Goal: Transaction & Acquisition: Download file/media

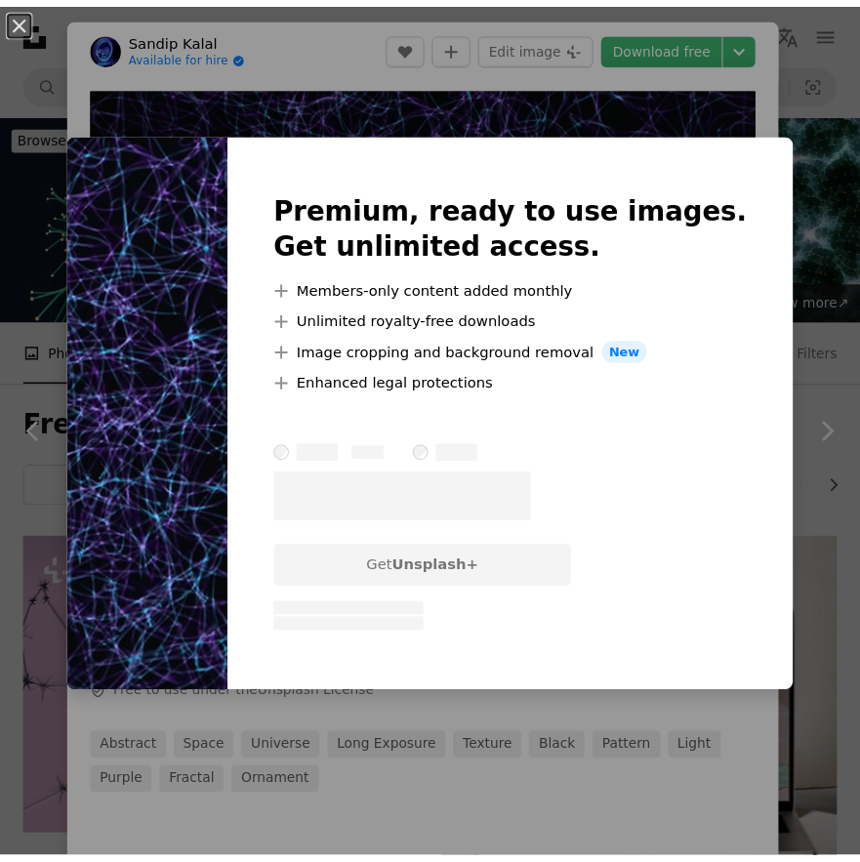
scroll to position [1660, 0]
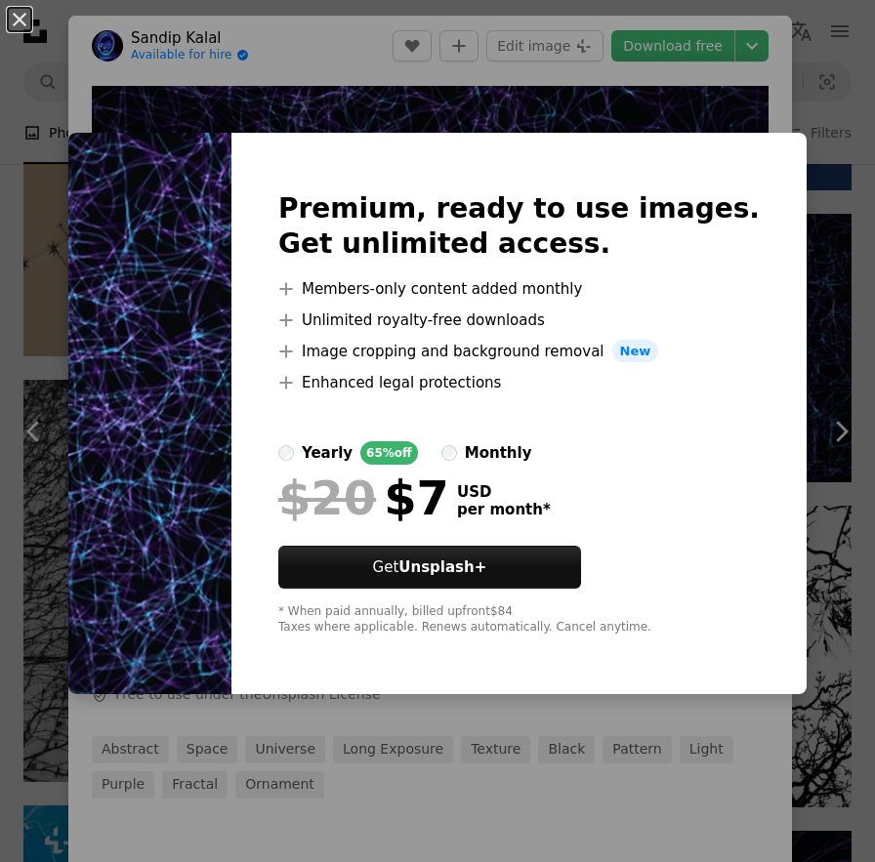
click at [689, 44] on div "An X shape Premium, ready to use images. Get unlimited access. A plus sign Memb…" at bounding box center [437, 431] width 875 height 862
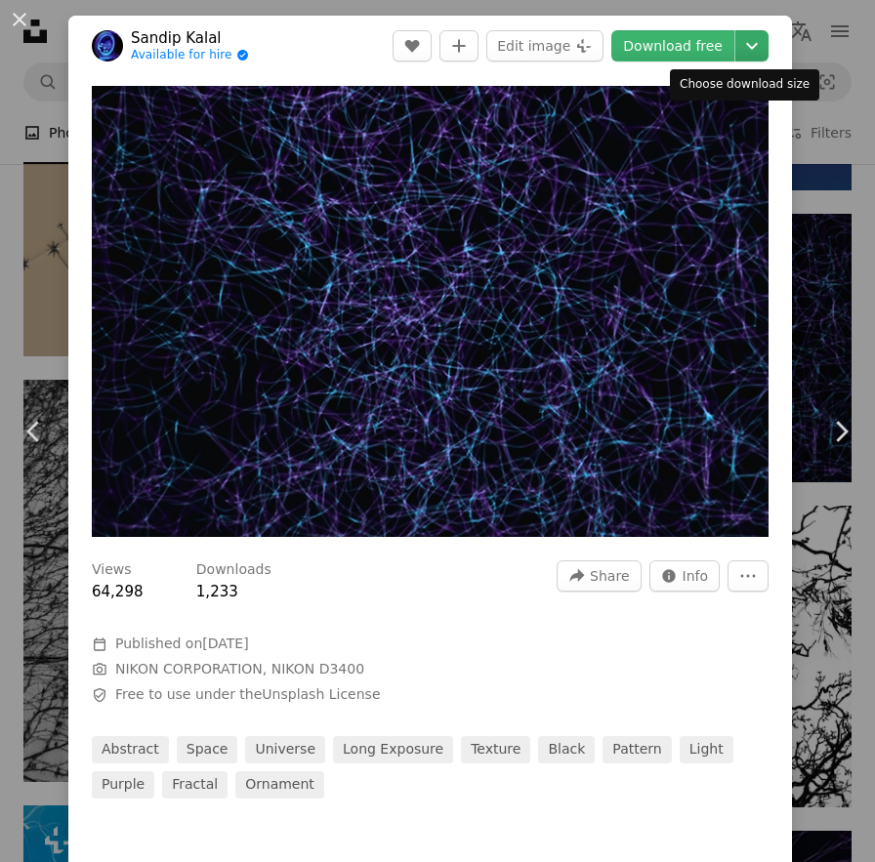
click at [749, 45] on icon "Chevron down" at bounding box center [751, 45] width 31 height 23
click at [645, 39] on dialog "An X shape Chevron left Chevron right [PERSON_NAME] Available for hire A checkm…" at bounding box center [437, 431] width 875 height 862
click at [499, 666] on span "Camera NIKON CORPORATION, NIKON D3400" at bounding box center [385, 670] width 586 height 20
click at [330, 36] on header "[PERSON_NAME] Available for hire A checkmark inside of a circle A heart A plus …" at bounding box center [429, 46] width 723 height 61
click at [25, 15] on button "An X shape" at bounding box center [19, 19] width 23 height 23
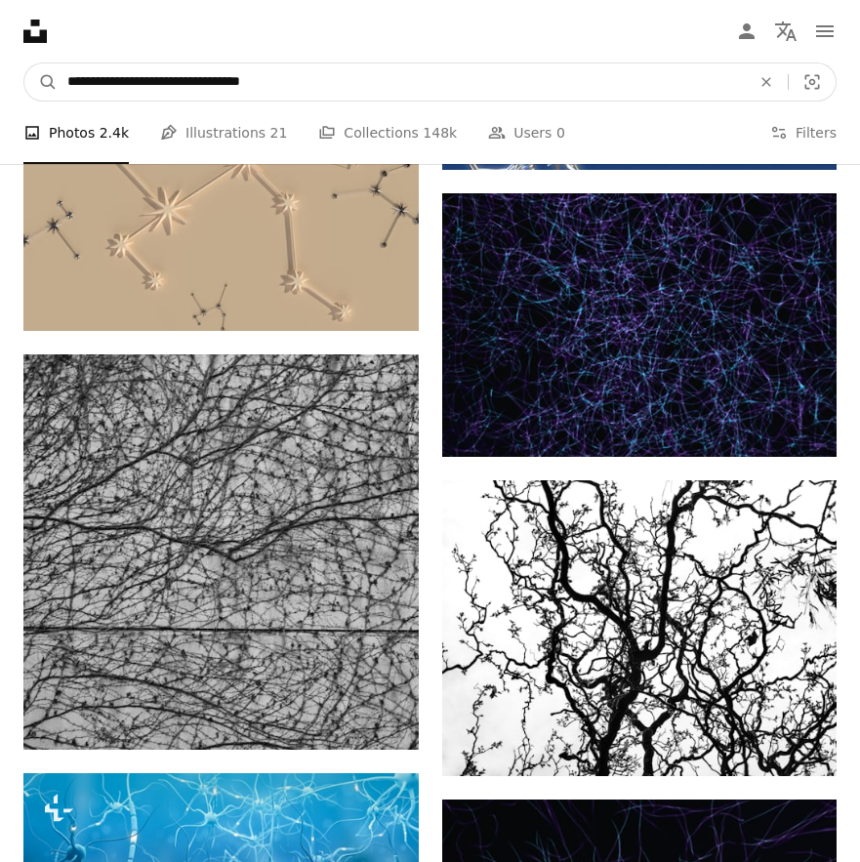
click at [196, 80] on input "**********" at bounding box center [401, 81] width 687 height 37
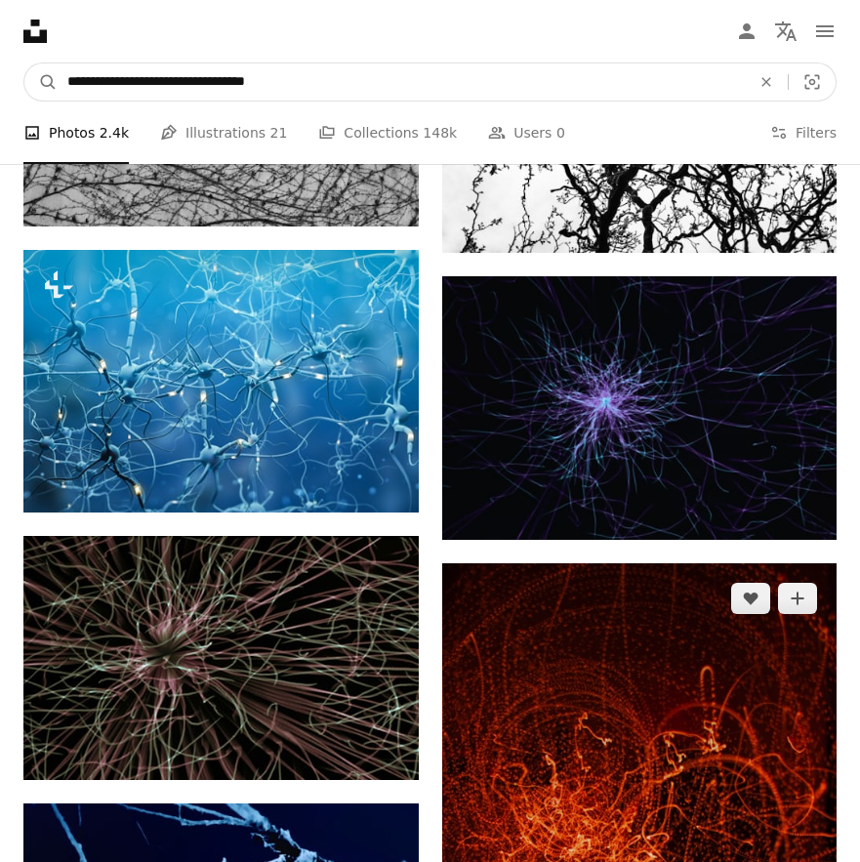
scroll to position [2148, 0]
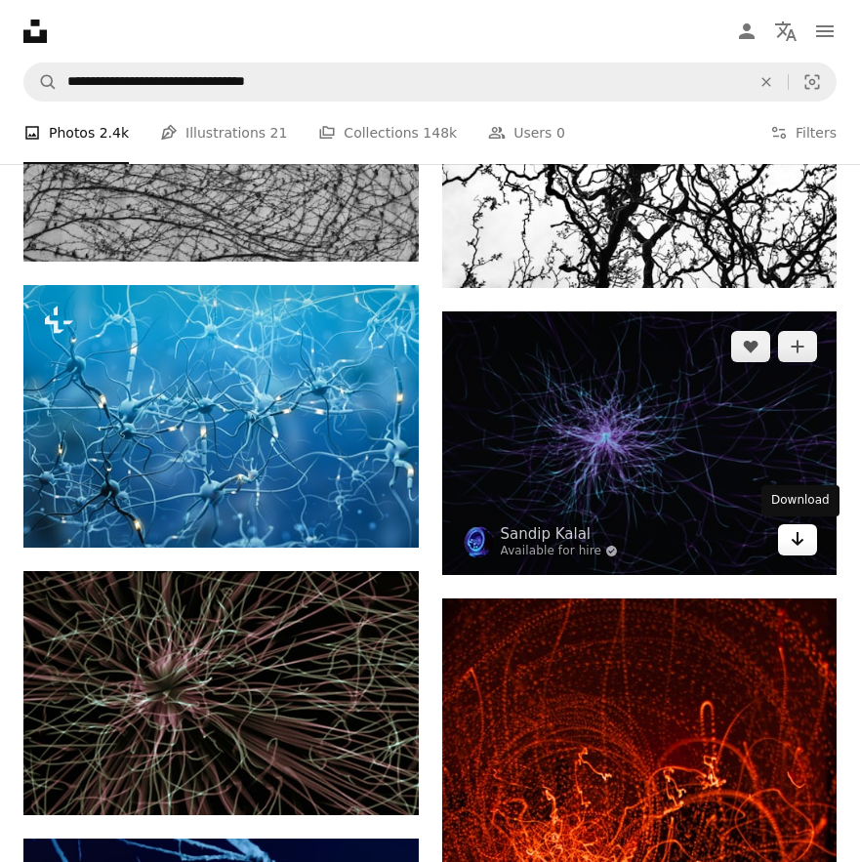
click at [809, 544] on link "Arrow pointing down" at bounding box center [797, 539] width 39 height 31
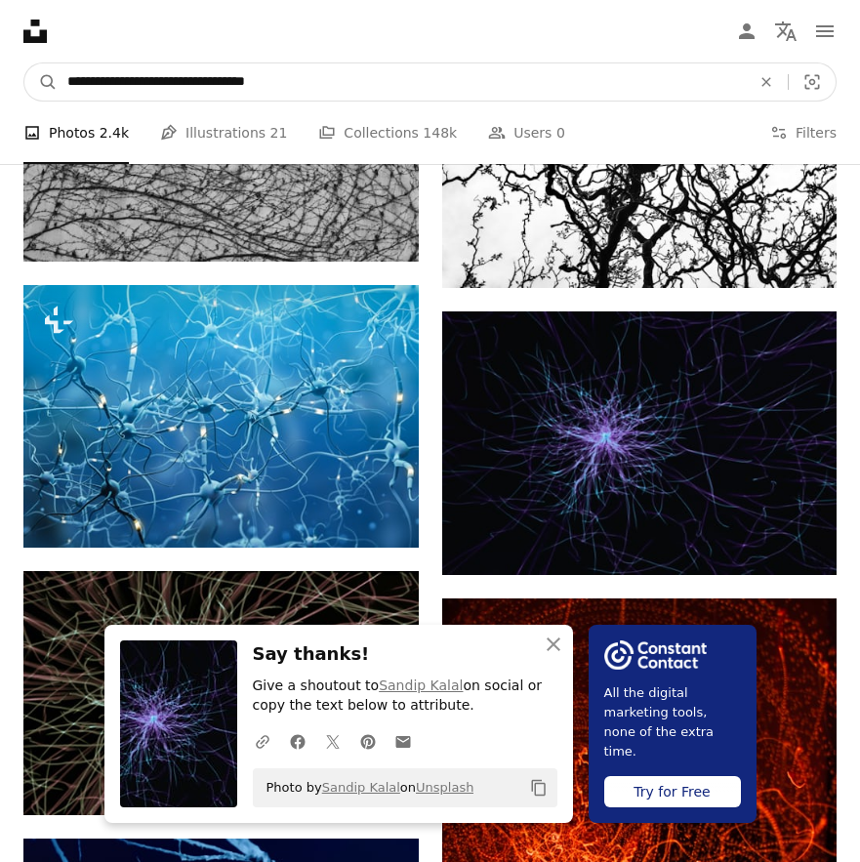
click at [462, 95] on input "**********" at bounding box center [401, 81] width 687 height 37
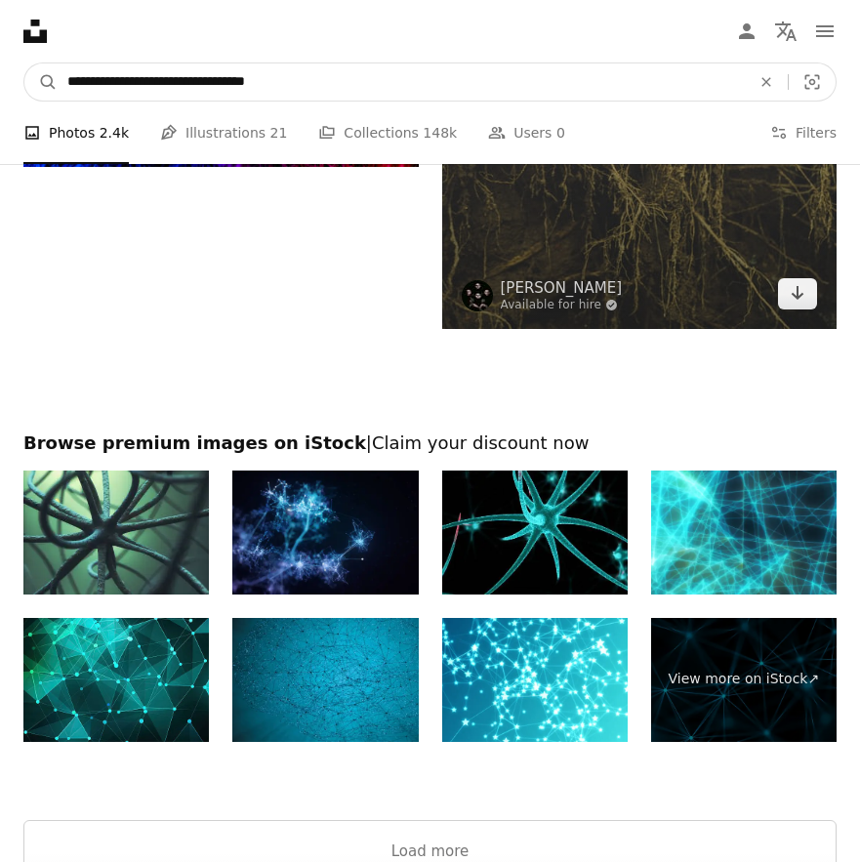
scroll to position [4296, 0]
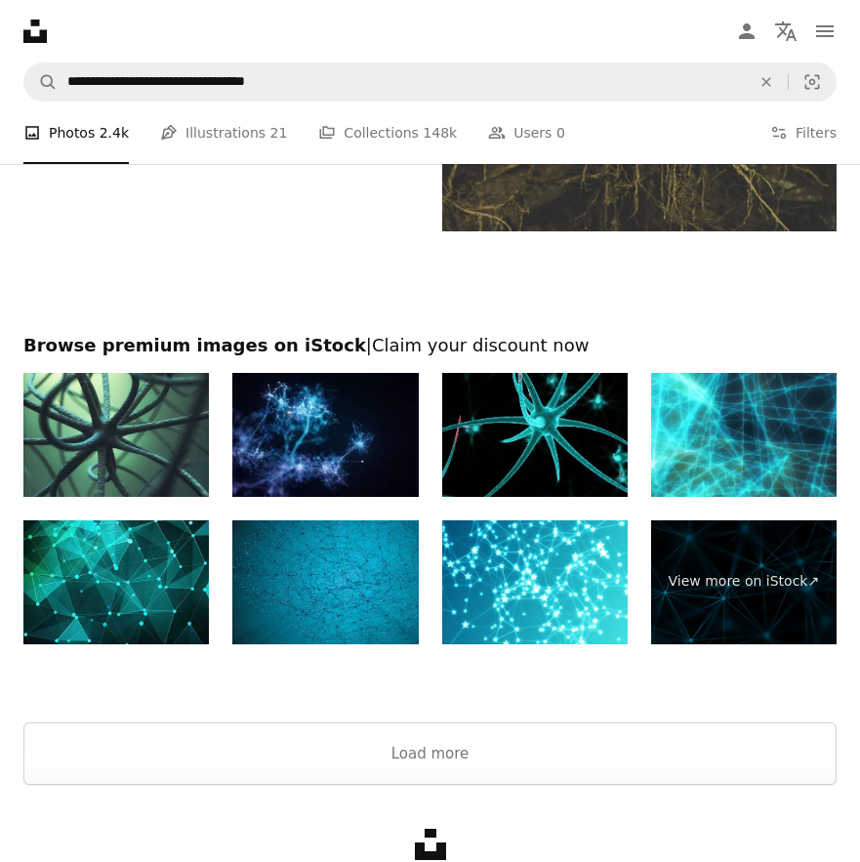
click at [531, 305] on div at bounding box center [430, 282] width 860 height 103
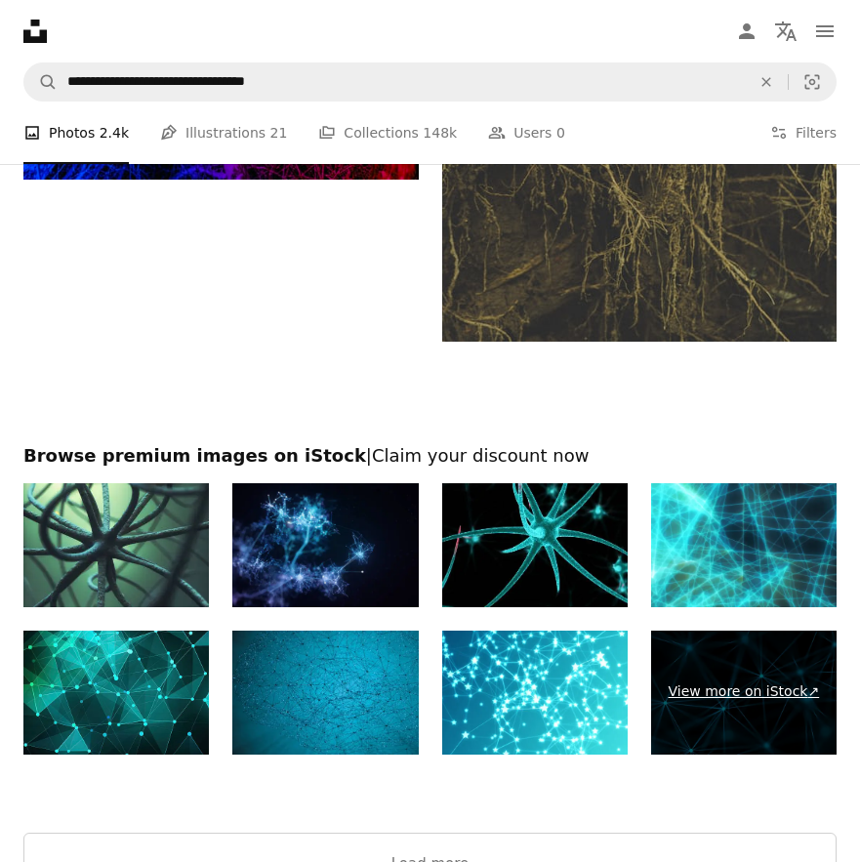
scroll to position [4375, 0]
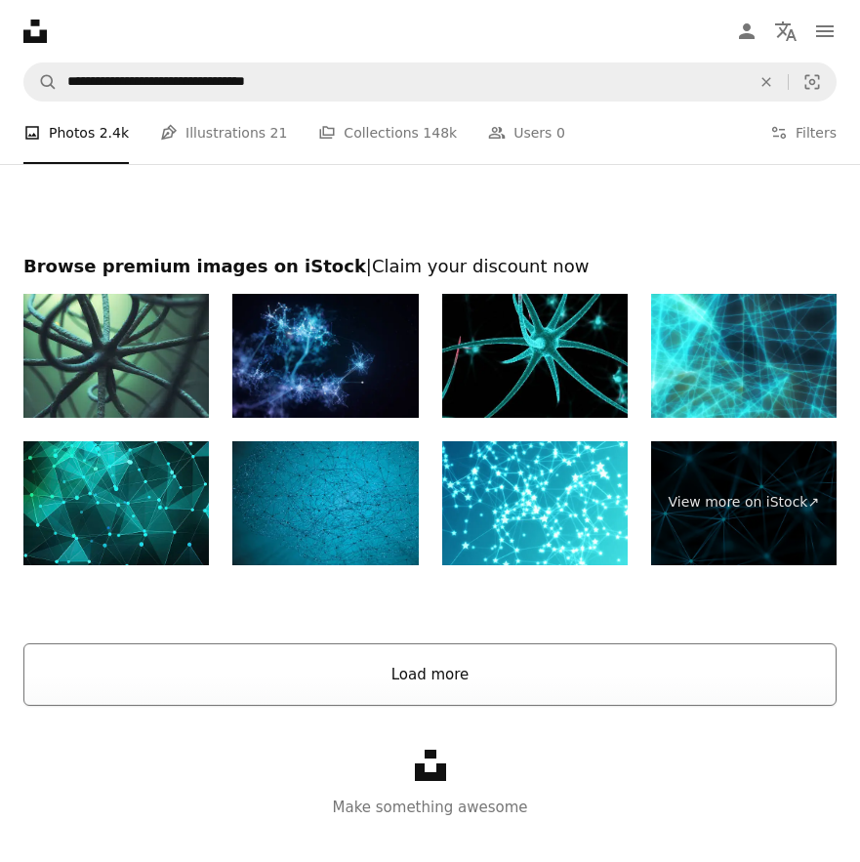
click at [527, 671] on button "Load more" at bounding box center [429, 674] width 813 height 62
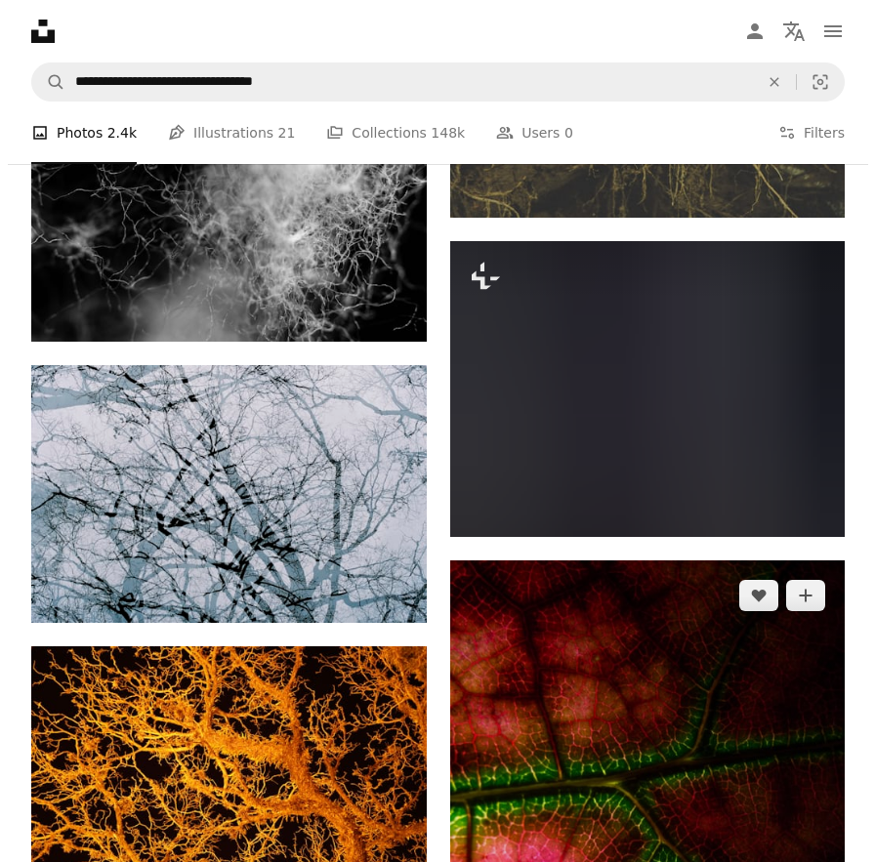
scroll to position [4277, 0]
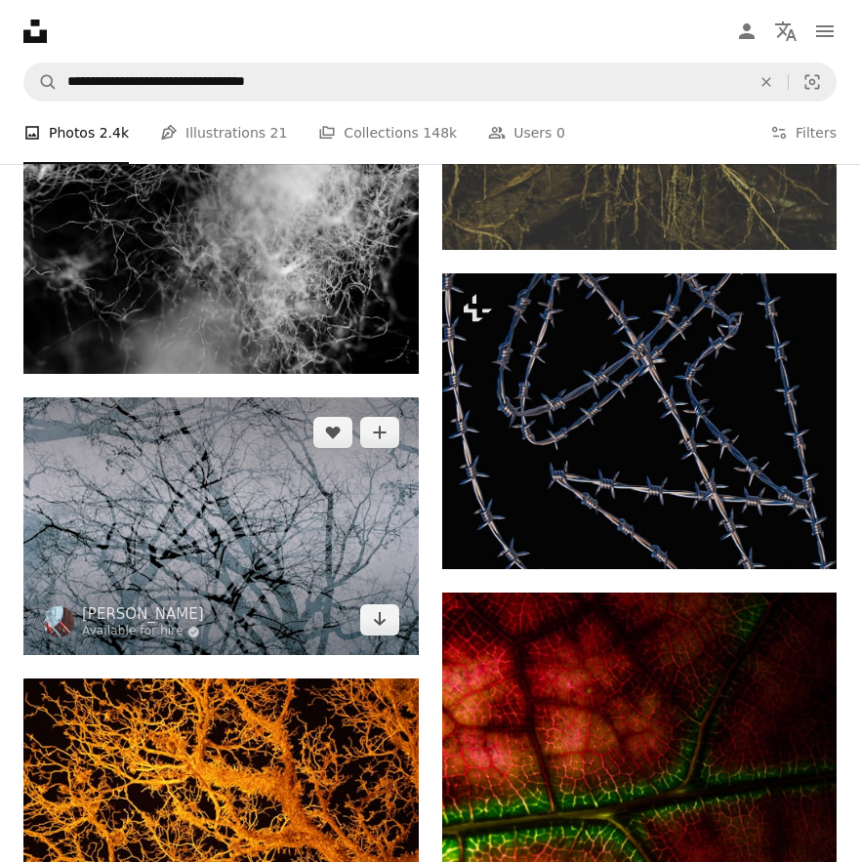
click at [219, 520] on img at bounding box center [220, 526] width 395 height 258
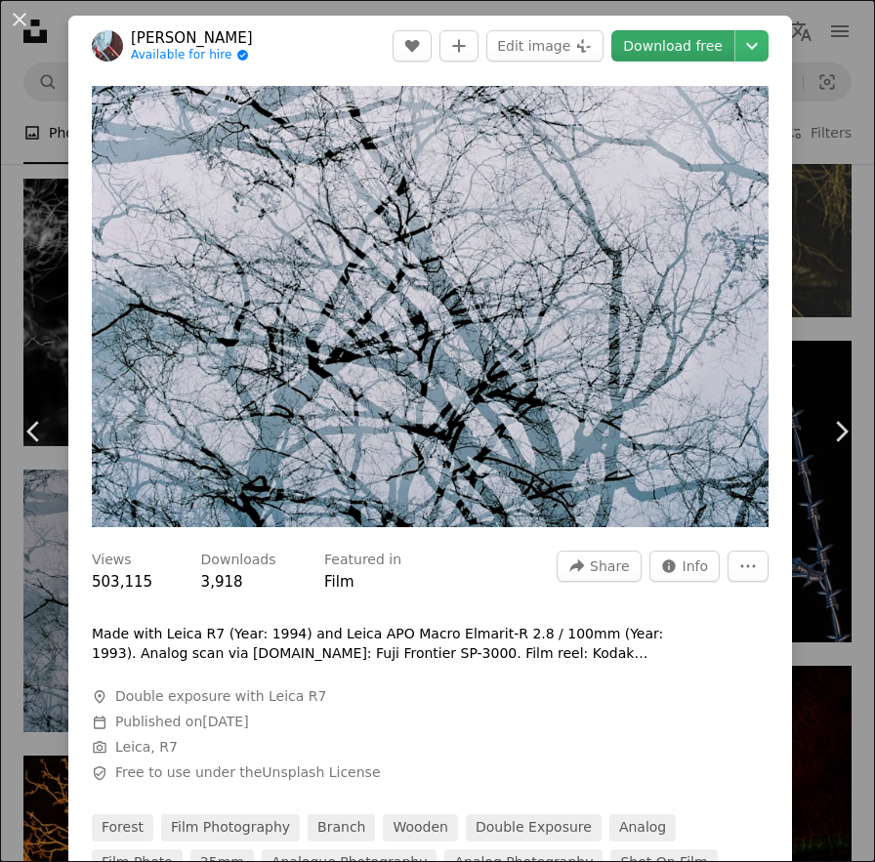
click at [664, 49] on link "Download free" at bounding box center [672, 45] width 123 height 31
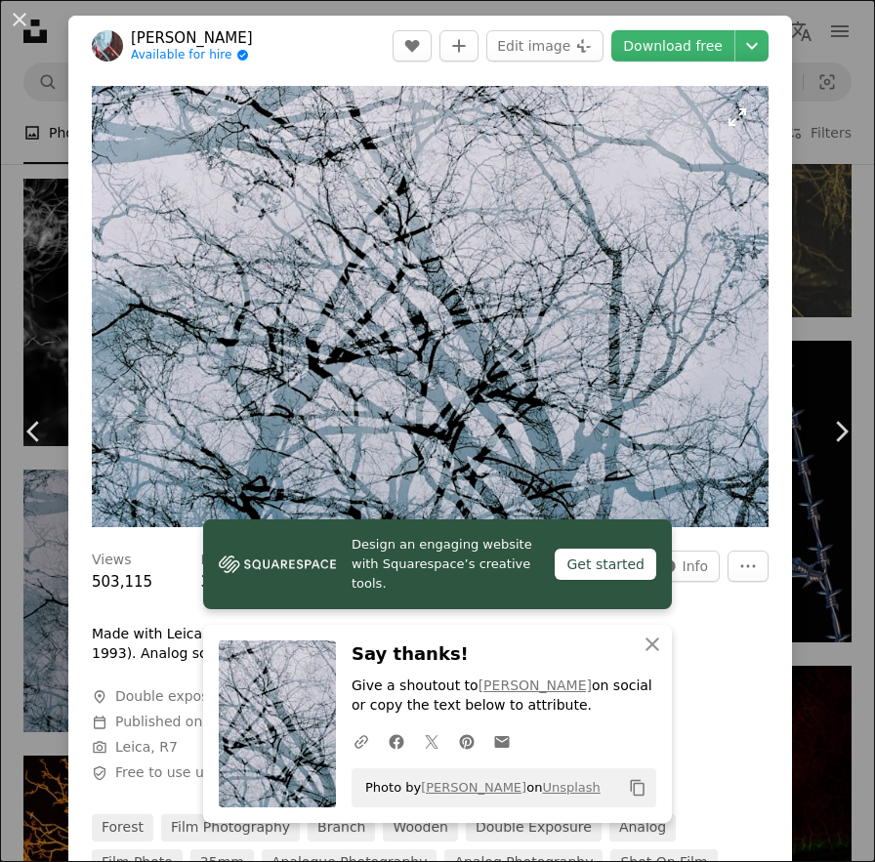
click at [387, 161] on img "Zoom in on this image" at bounding box center [430, 306] width 677 height 441
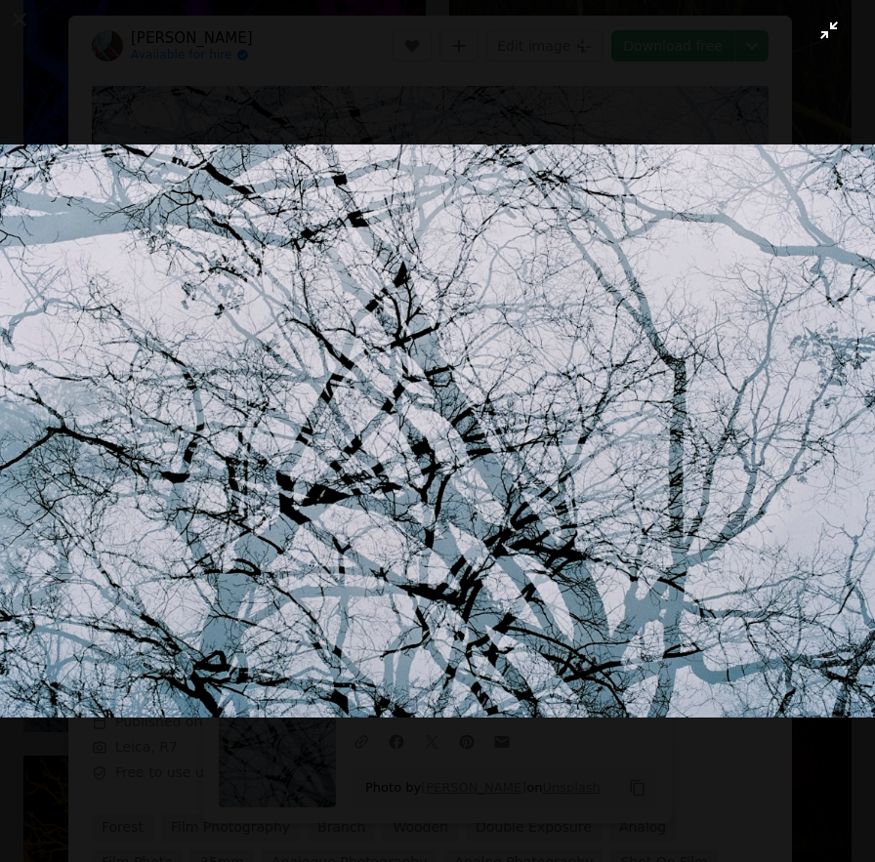
click at [823, 88] on button "Zoom out on this image" at bounding box center [437, 431] width 877 height 864
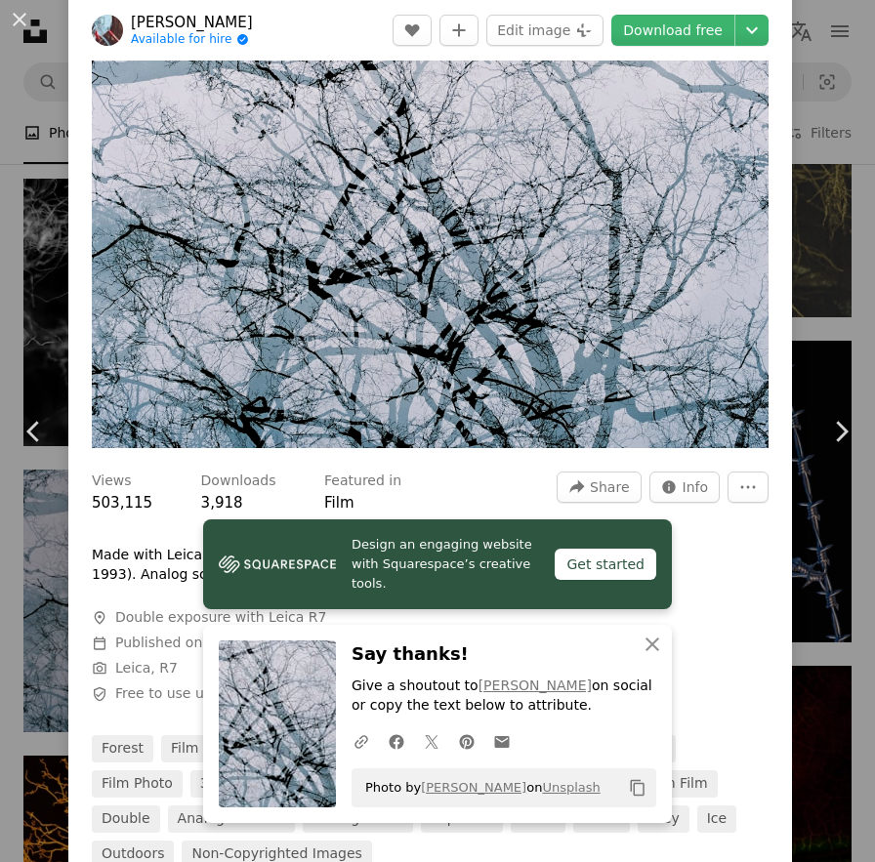
scroll to position [391, 0]
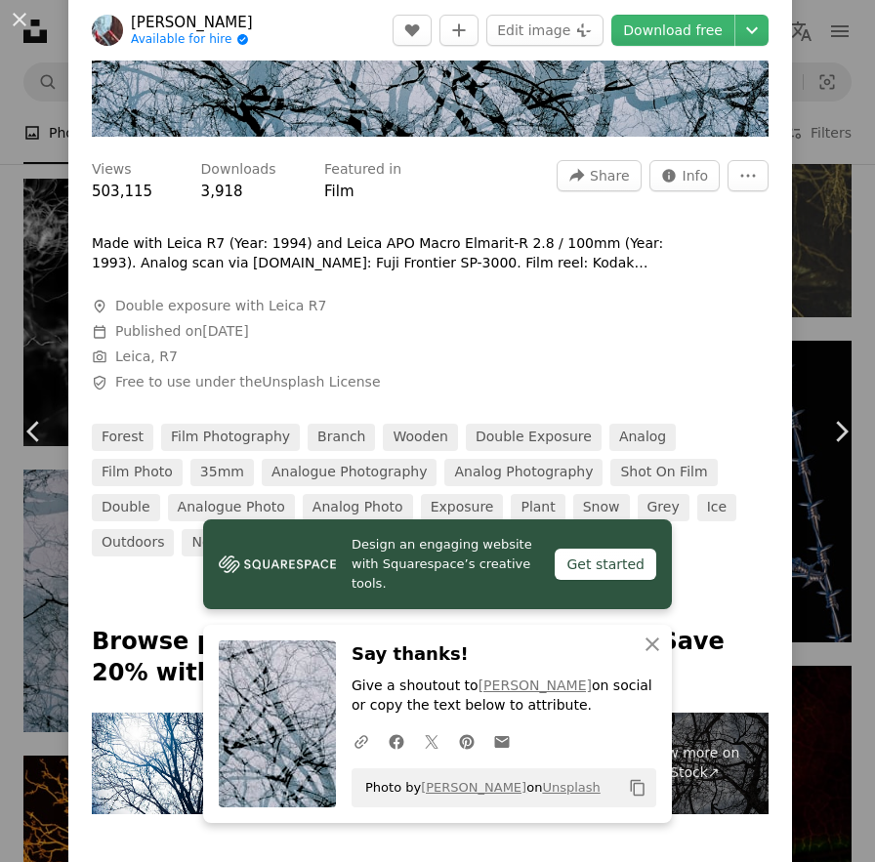
click at [752, 380] on div "Views 503,115 Downloads 3,918 Featured in Film A forward-right arrow Share Info…" at bounding box center [429, 351] width 723 height 410
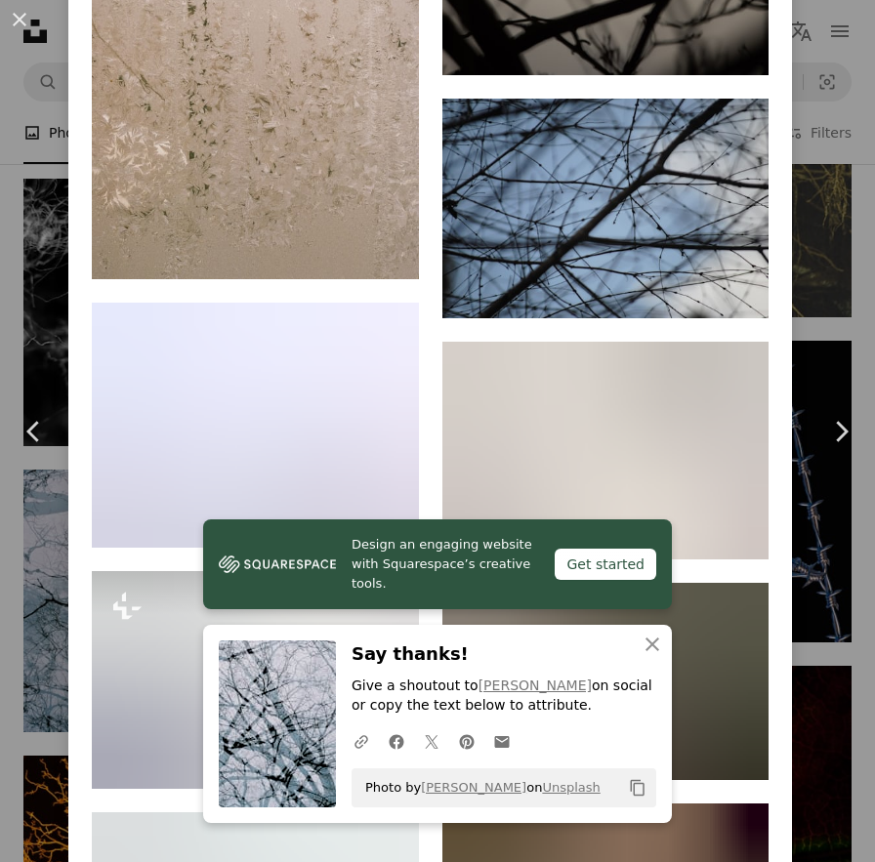
scroll to position [5663, 0]
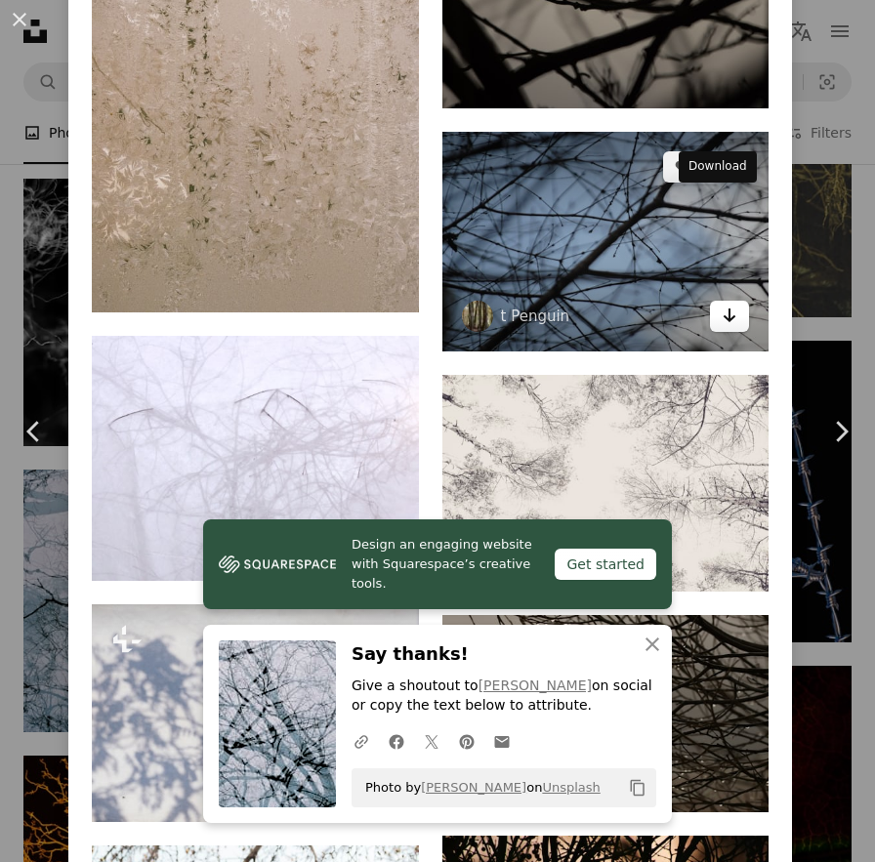
click at [721, 304] on icon "Arrow pointing down" at bounding box center [729, 315] width 16 height 23
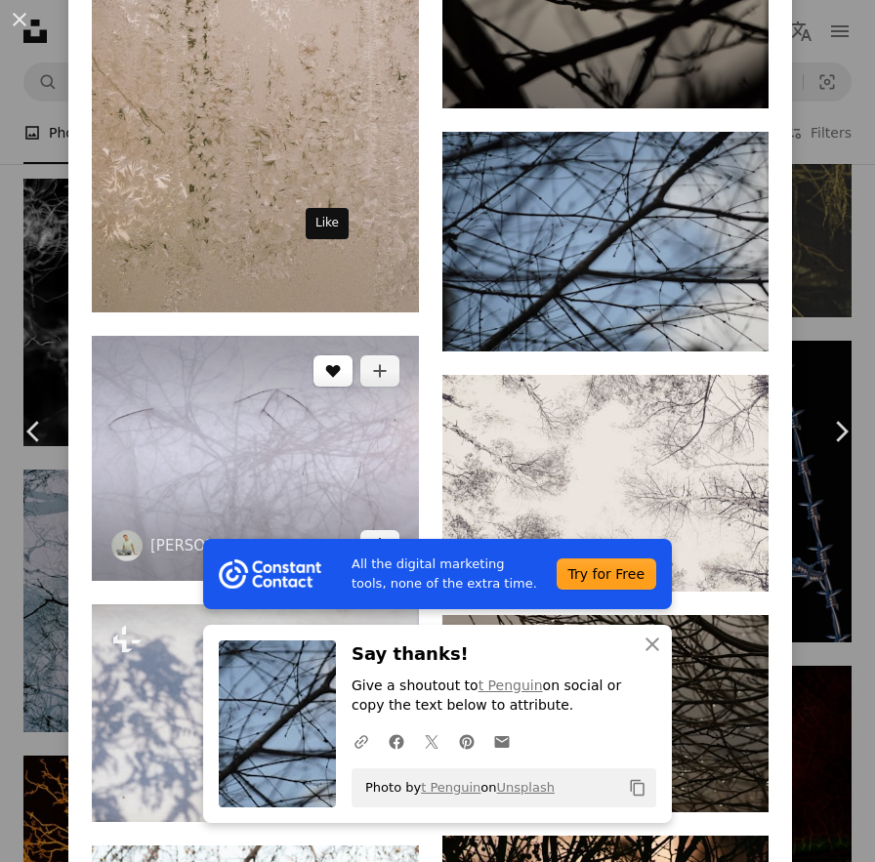
click at [335, 355] on button "A heart" at bounding box center [332, 370] width 39 height 31
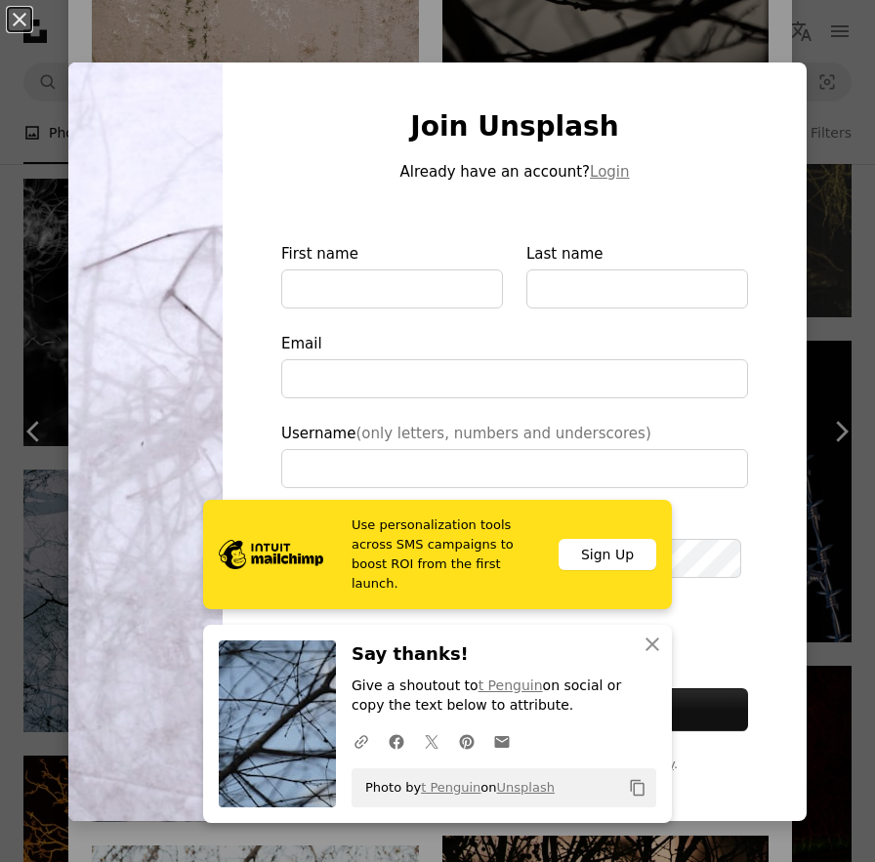
click at [762, 37] on div "An X shape Use personalization tools across SMS campaigns to boost ROI from the…" at bounding box center [437, 431] width 875 height 862
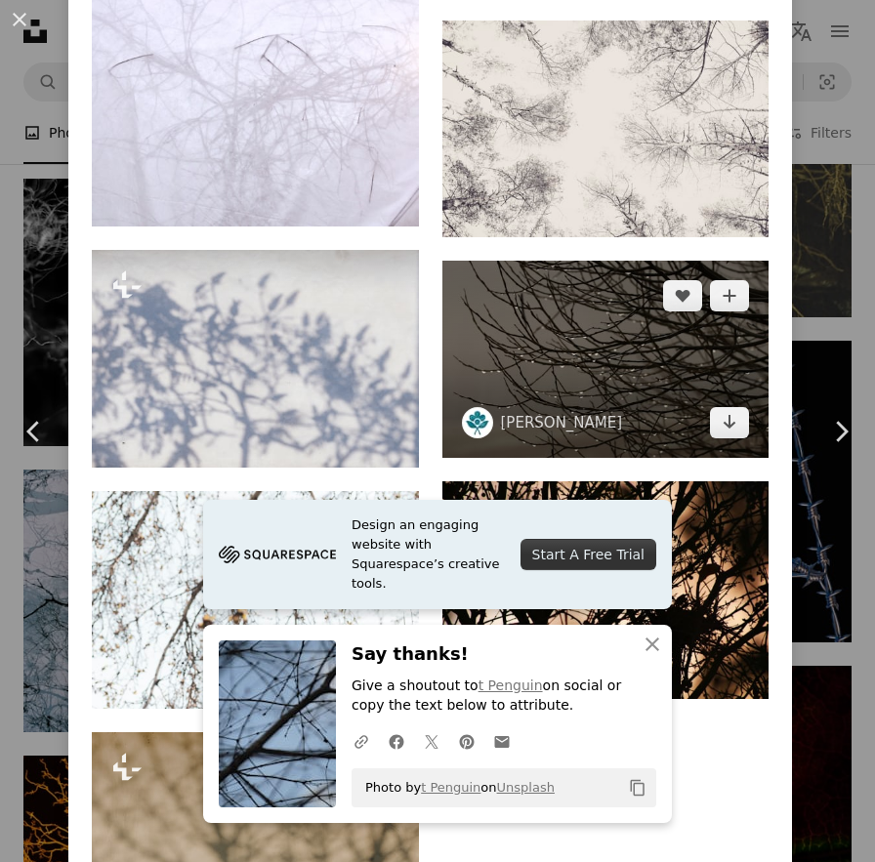
scroll to position [6151, 0]
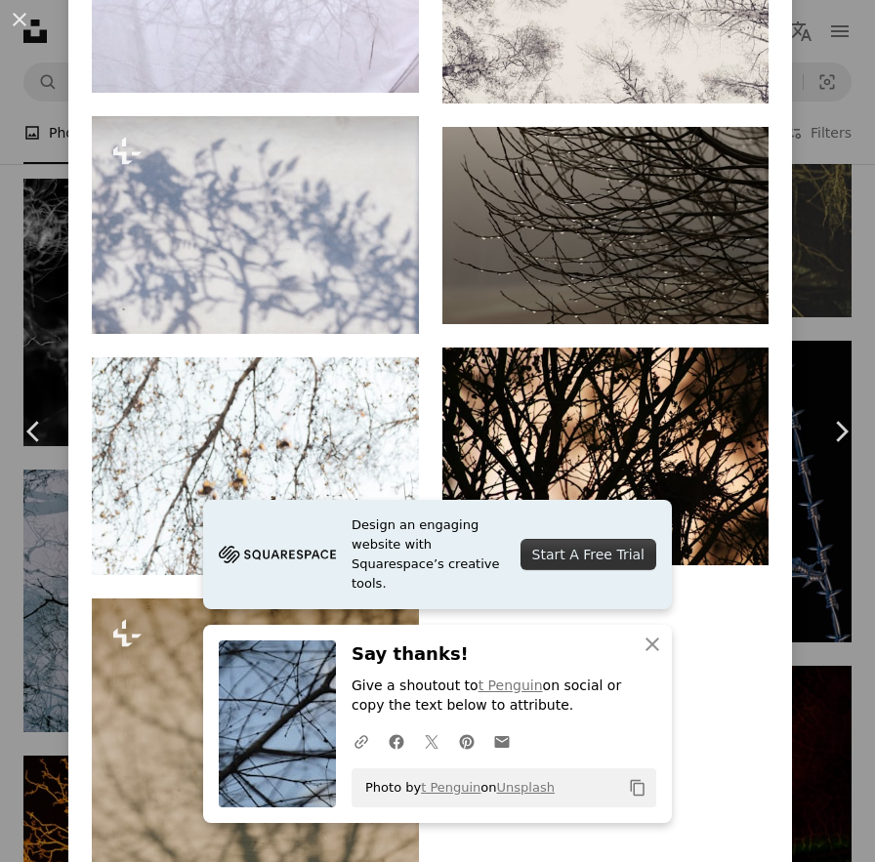
click at [645, 644] on icon "button" at bounding box center [652, 645] width 14 height 14
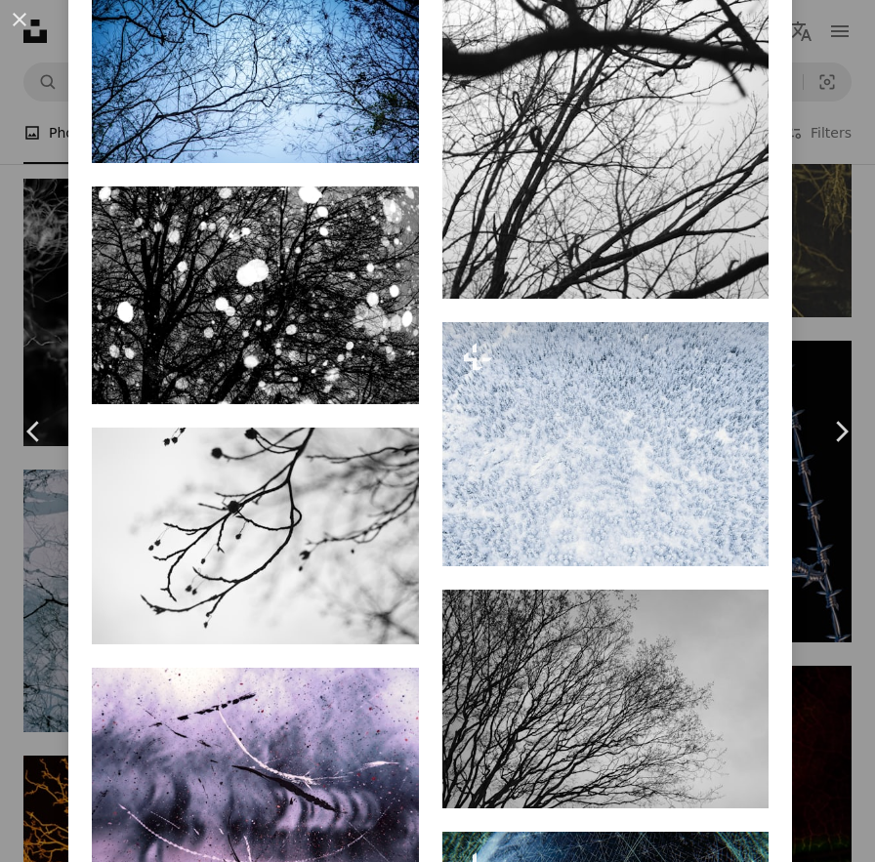
scroll to position [26386, 0]
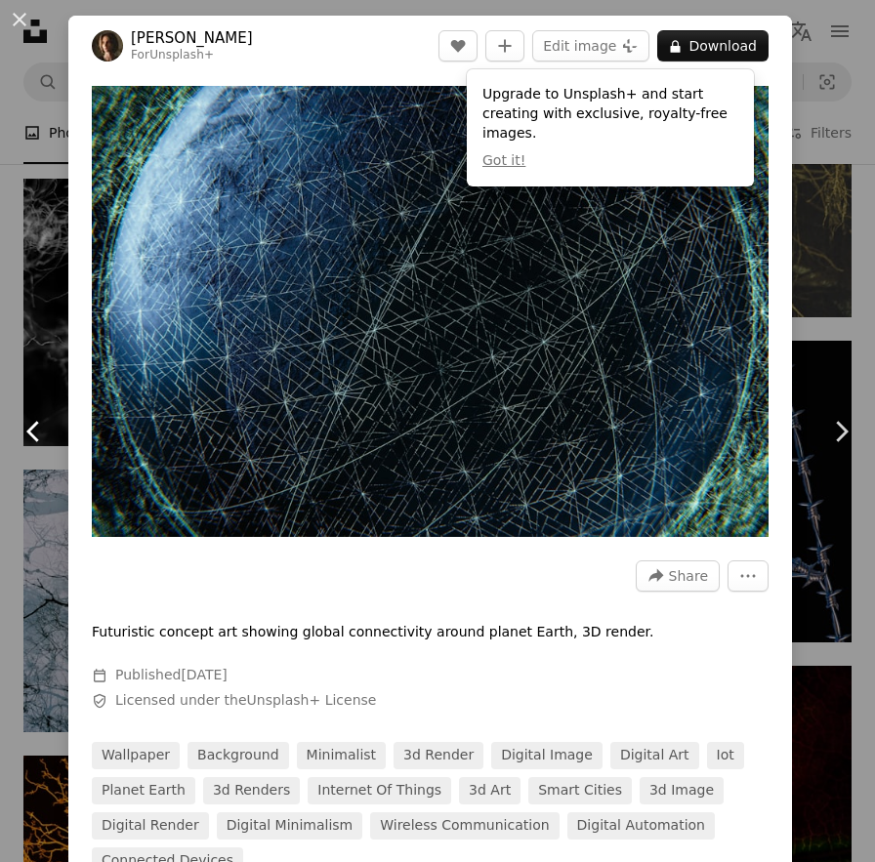
click at [48, 386] on link "Chevron left" at bounding box center [34, 431] width 68 height 187
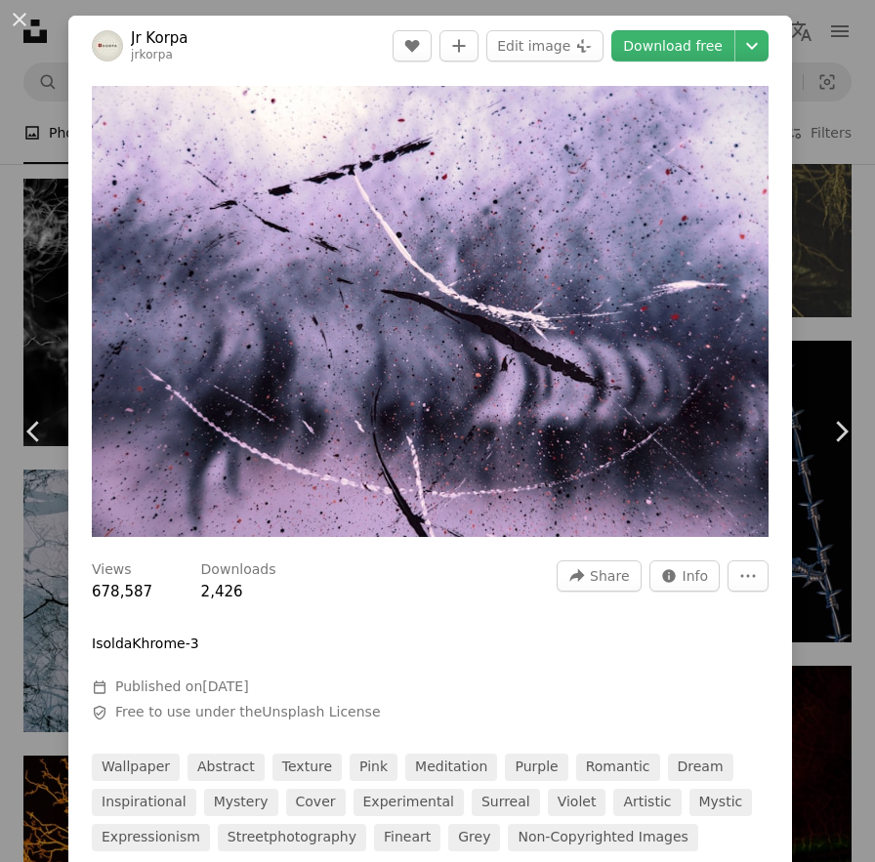
click at [811, 42] on div "An X shape Chevron left Chevron right Jr Korpa jrkorpa A heart A plus sign Edit…" at bounding box center [437, 431] width 875 height 862
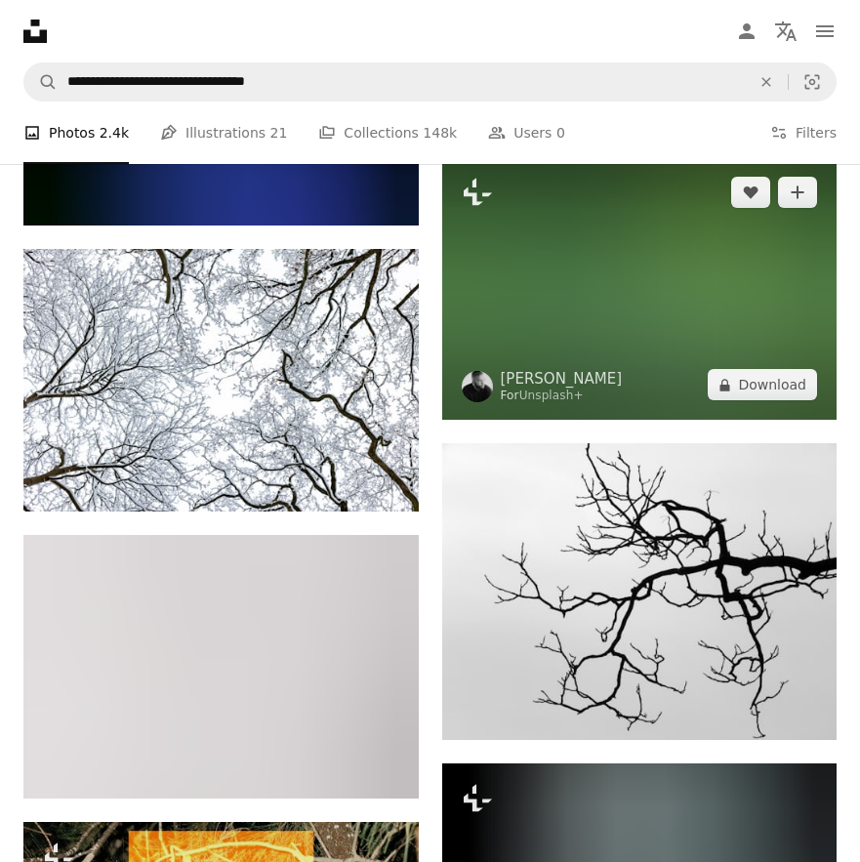
scroll to position [10623, 0]
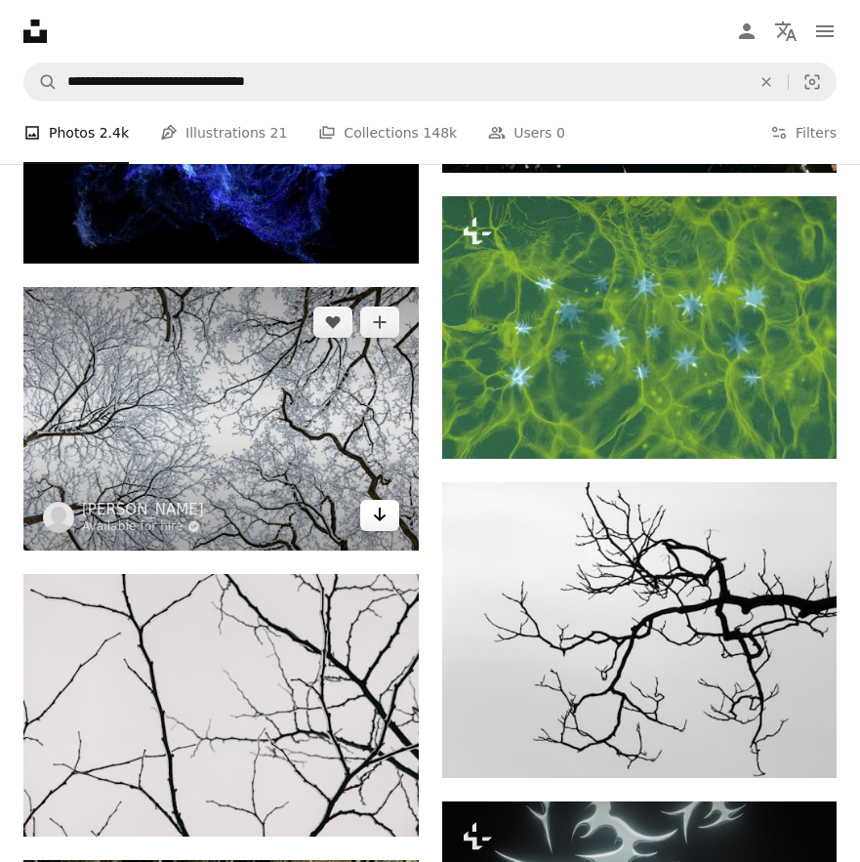
click at [384, 515] on icon "Arrow pointing down" at bounding box center [380, 514] width 16 height 23
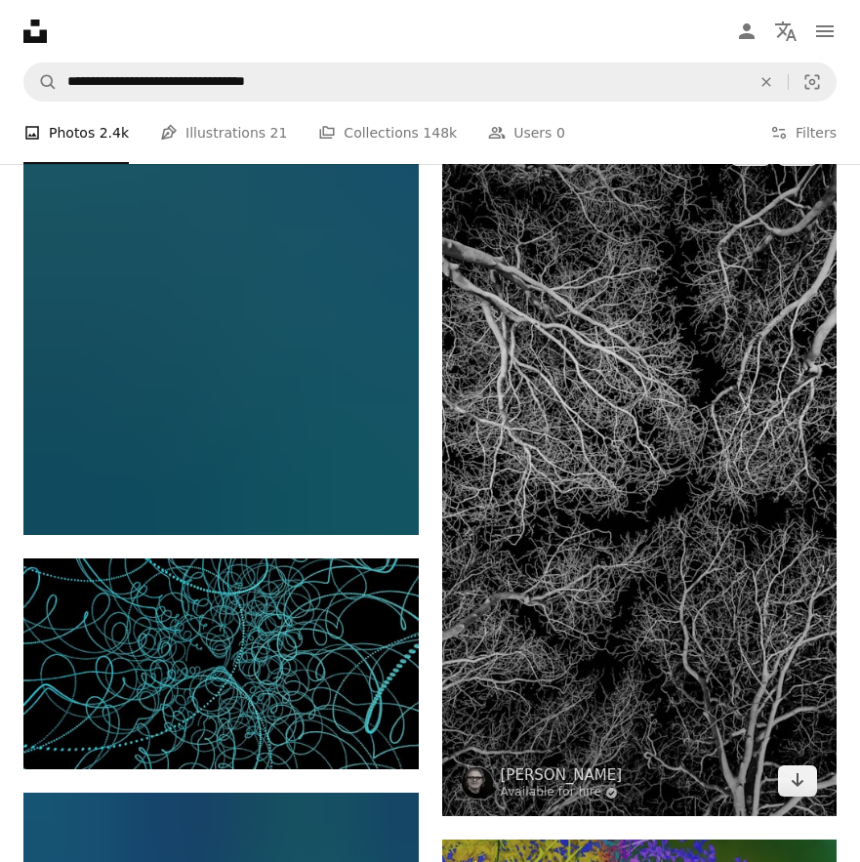
scroll to position [19019, 0]
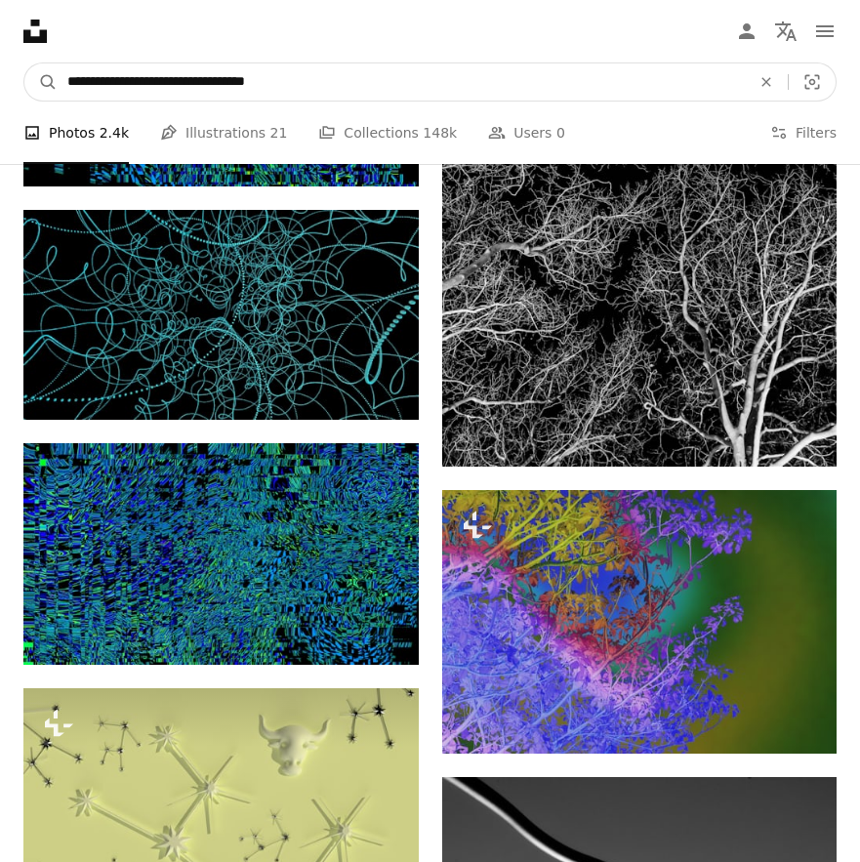
click at [312, 86] on input "**********" at bounding box center [401, 81] width 687 height 37
type input "**********"
click button "A magnifying glass" at bounding box center [40, 81] width 33 height 37
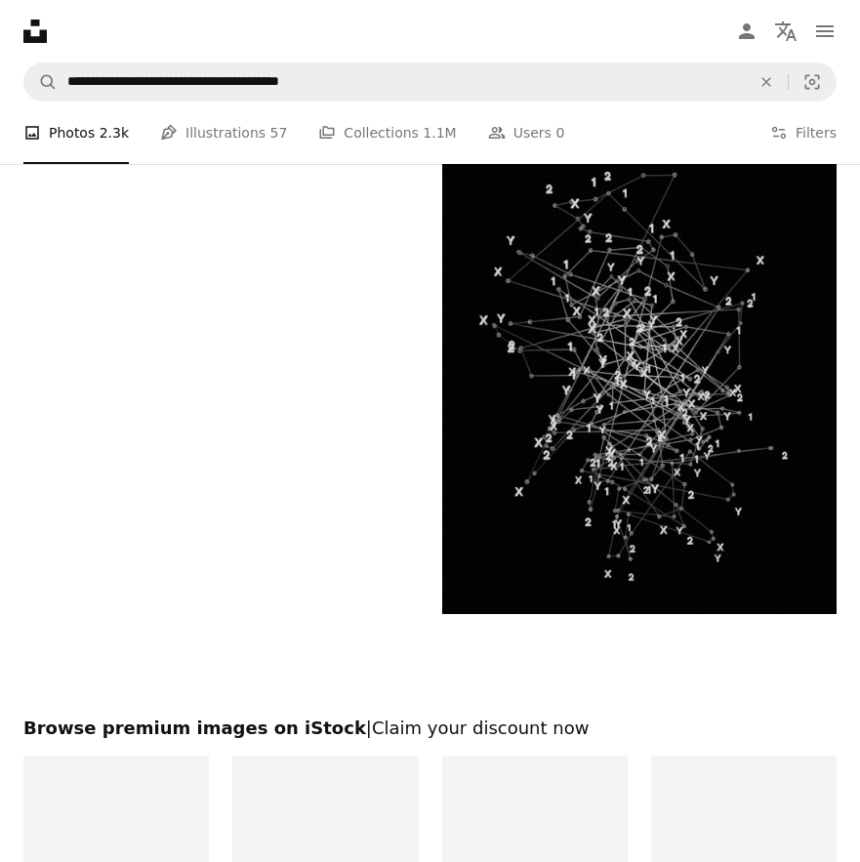
scroll to position [4611, 0]
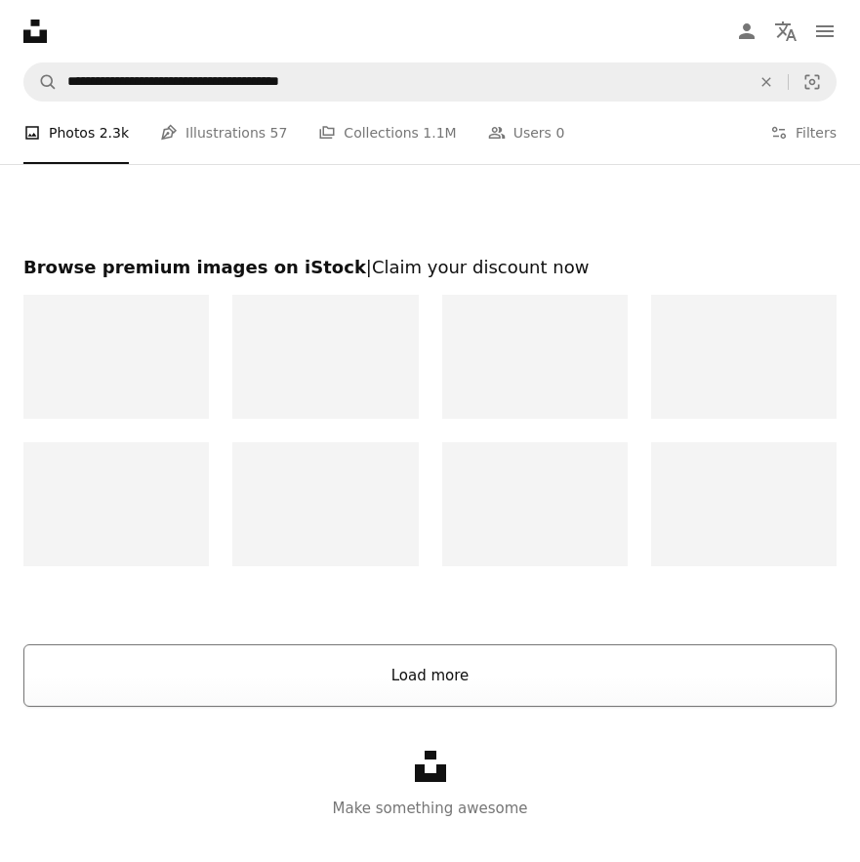
click at [606, 673] on button "Load more" at bounding box center [429, 675] width 813 height 62
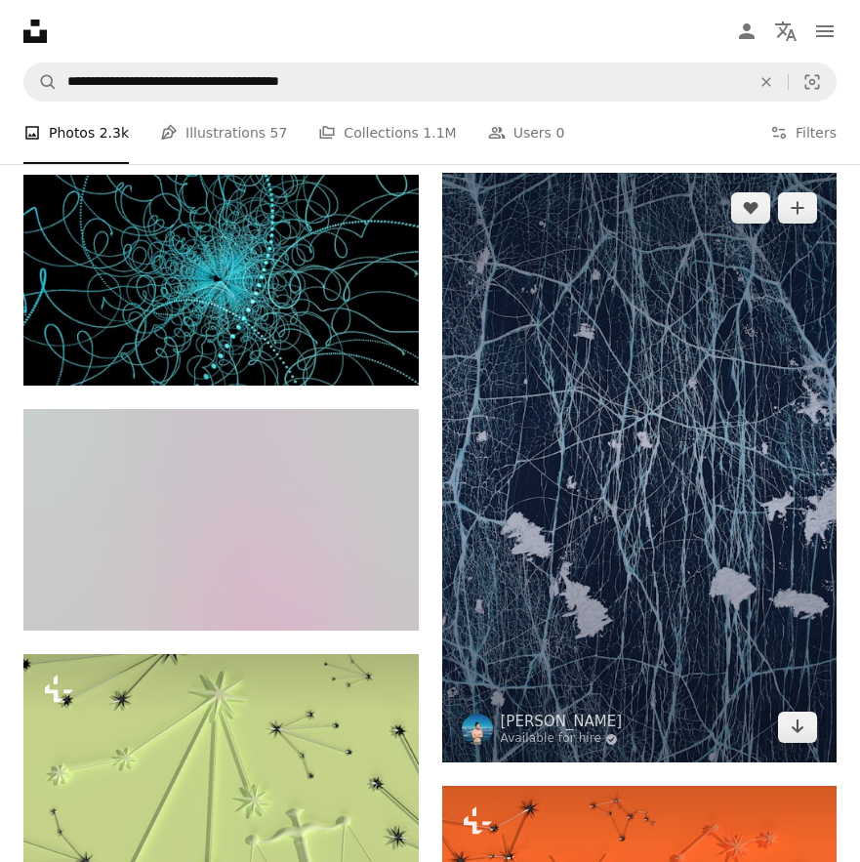
scroll to position [31863, 0]
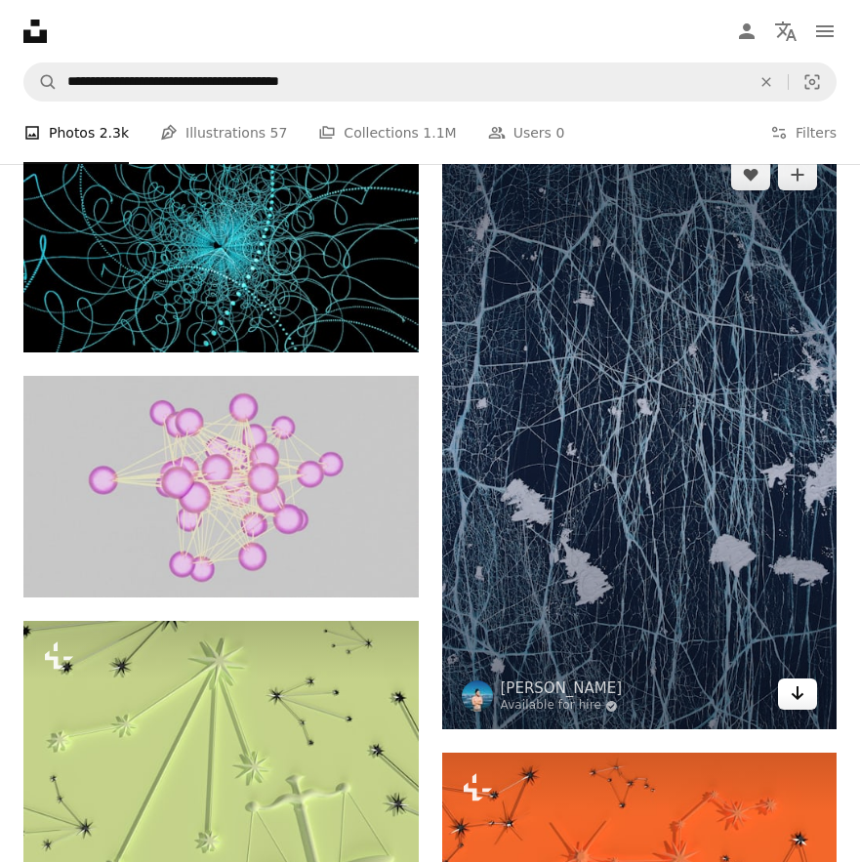
click at [788, 692] on link "Arrow pointing down" at bounding box center [797, 694] width 39 height 31
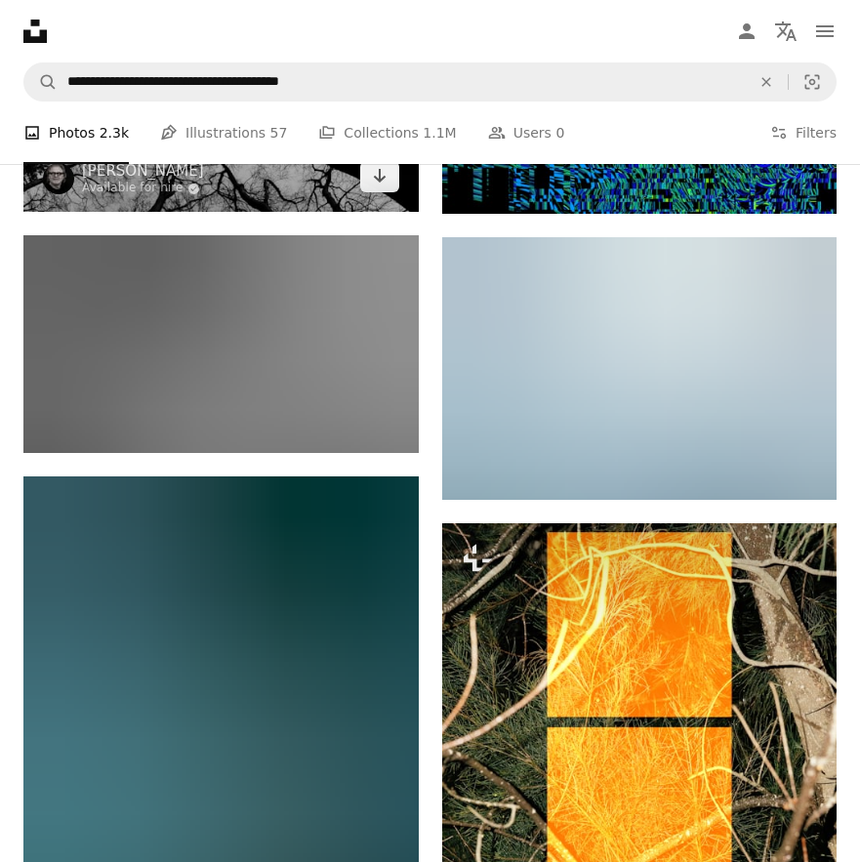
scroll to position [33425, 0]
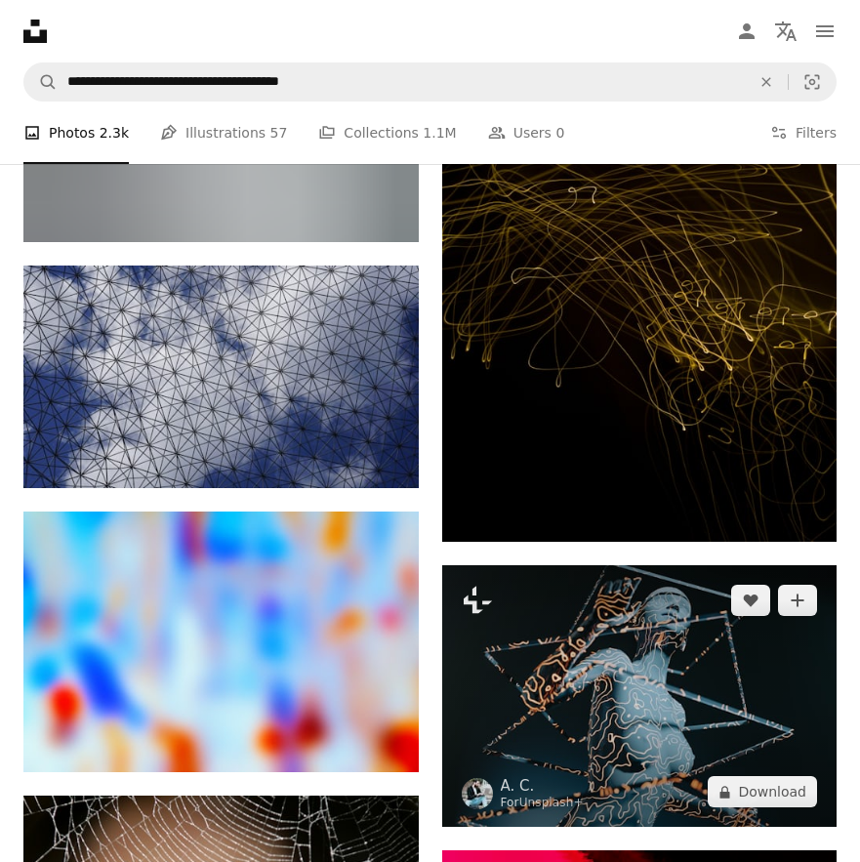
scroll to position [48753, 0]
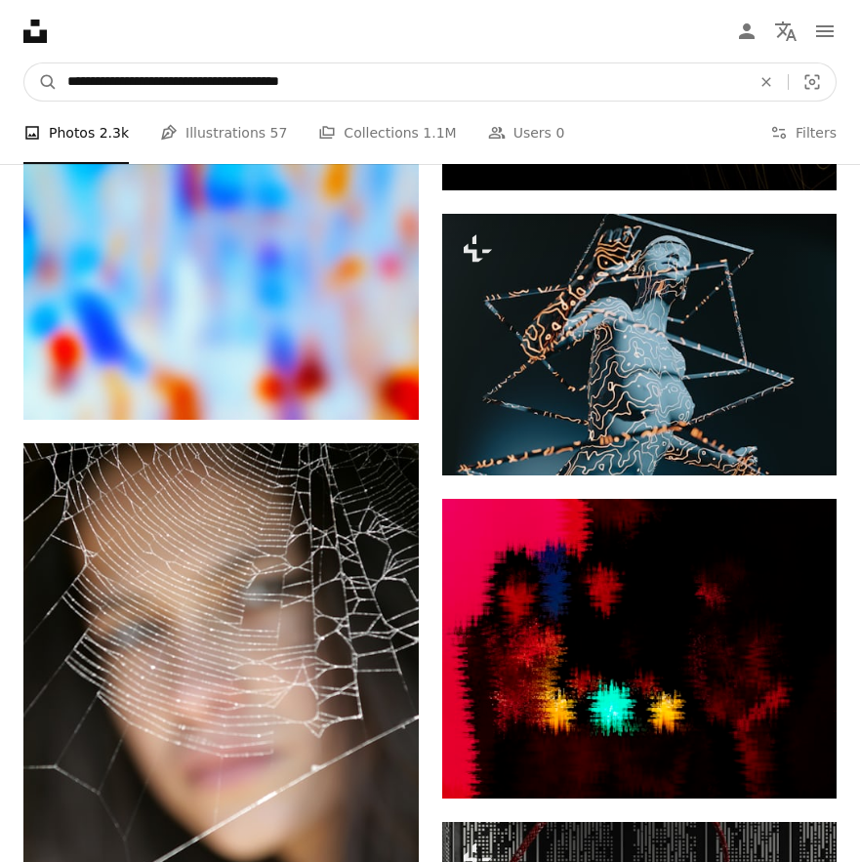
click at [338, 71] on input "**********" at bounding box center [401, 81] width 687 height 37
click at [327, 80] on input "**********" at bounding box center [401, 81] width 687 height 37
type input "**********"
click button "A magnifying glass" at bounding box center [40, 81] width 33 height 37
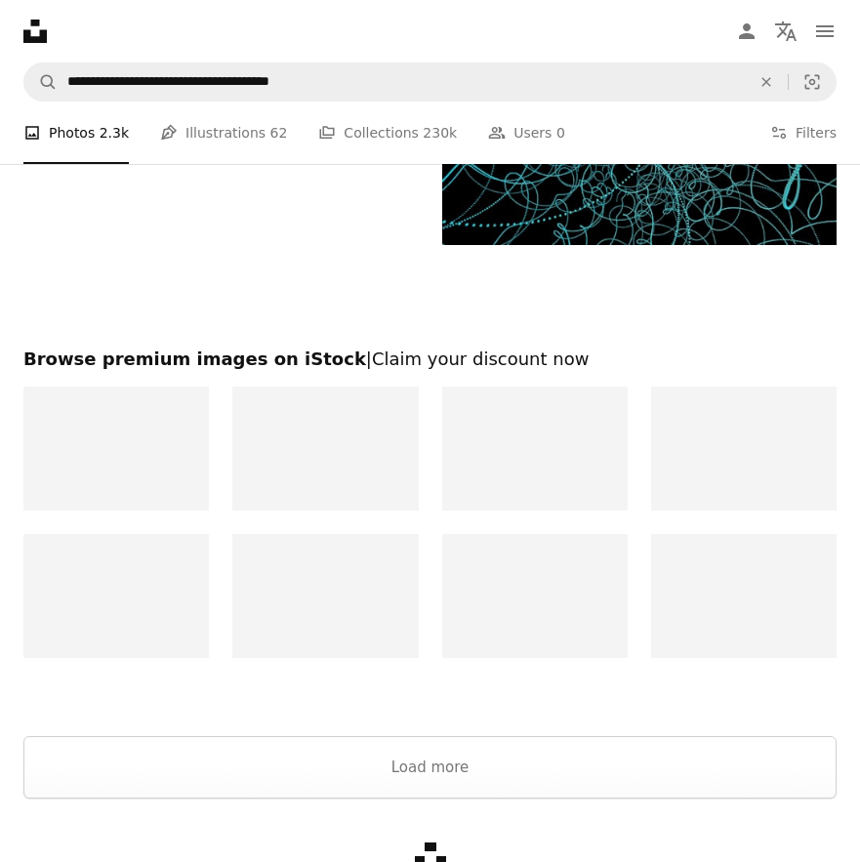
scroll to position [3630, 0]
